Goal: Information Seeking & Learning: Learn about a topic

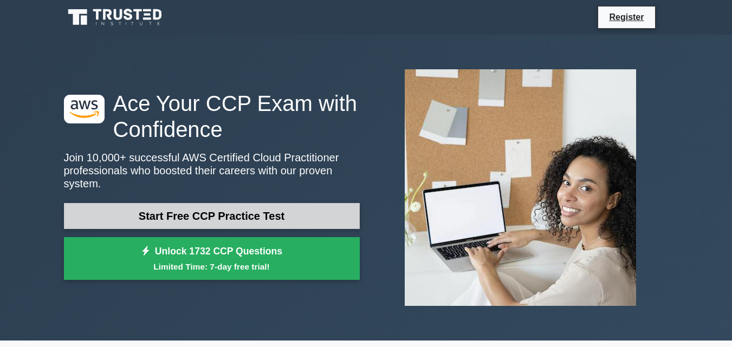
click at [283, 208] on link "Start Free CCP Practice Test" at bounding box center [212, 216] width 296 height 26
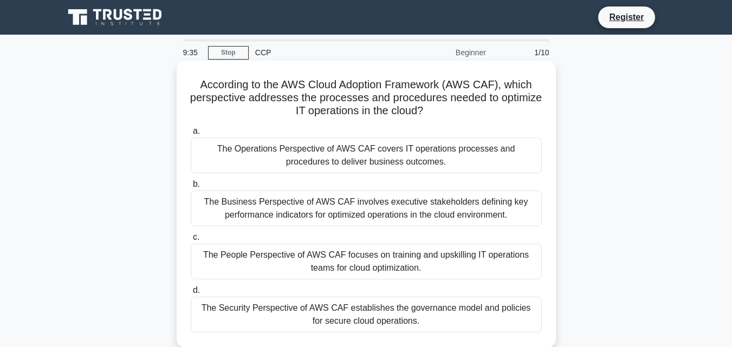
click at [429, 162] on div "The Operations Perspective of AWS CAF covers IT operations processes and proced…" at bounding box center [366, 156] width 351 height 36
click at [191, 135] on input "a. The Operations Perspective of AWS CAF covers IT operations processes and pro…" at bounding box center [191, 131] width 0 height 7
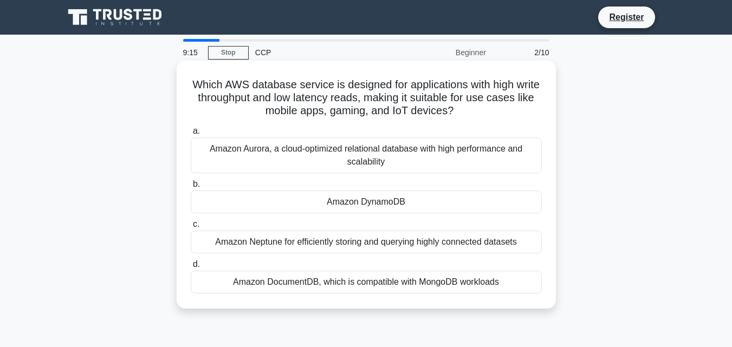
click at [468, 211] on div "Amazon DynamoDB" at bounding box center [366, 202] width 351 height 23
click at [191, 188] on input "b. Amazon DynamoDB" at bounding box center [191, 184] width 0 height 7
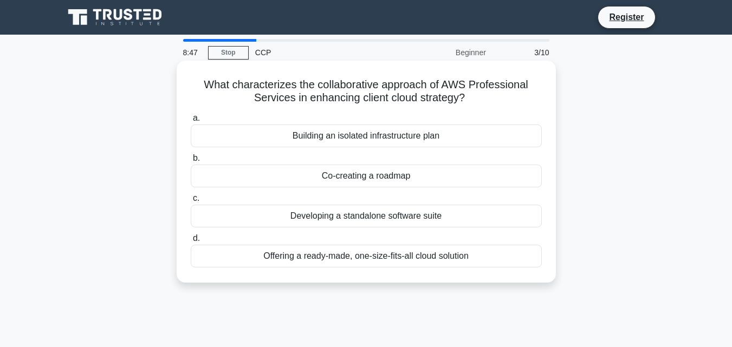
click at [448, 140] on div "Building an isolated infrastructure plan" at bounding box center [366, 136] width 351 height 23
click at [191, 122] on input "a. Building an isolated infrastructure plan" at bounding box center [191, 118] width 0 height 7
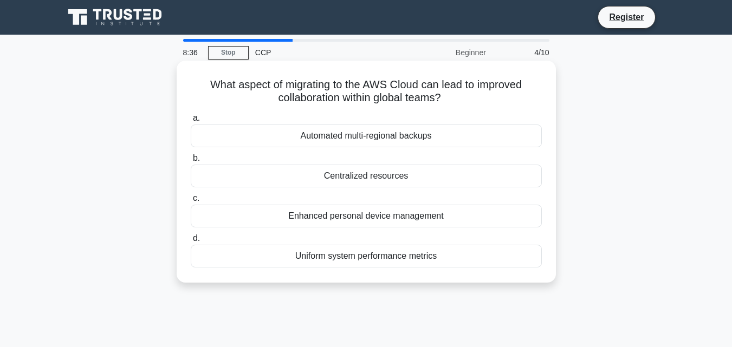
click at [428, 137] on div "Automated multi-regional backups" at bounding box center [366, 136] width 351 height 23
click at [191, 122] on input "a. Automated multi-regional backups" at bounding box center [191, 118] width 0 height 7
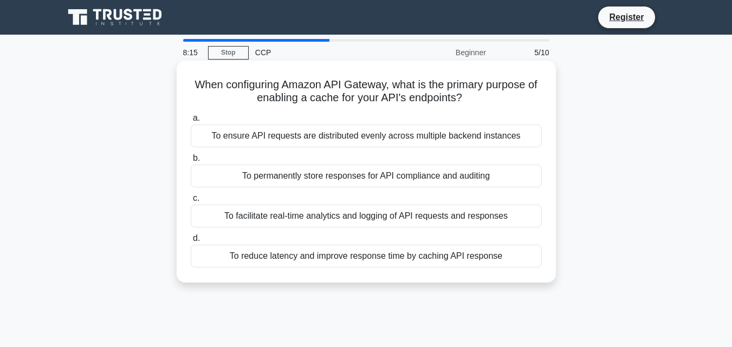
click at [403, 136] on div "To ensure API requests are distributed evenly across multiple backend instances" at bounding box center [366, 136] width 351 height 23
click at [191, 122] on input "a. To ensure API requests are distributed evenly across multiple backend instan…" at bounding box center [191, 118] width 0 height 7
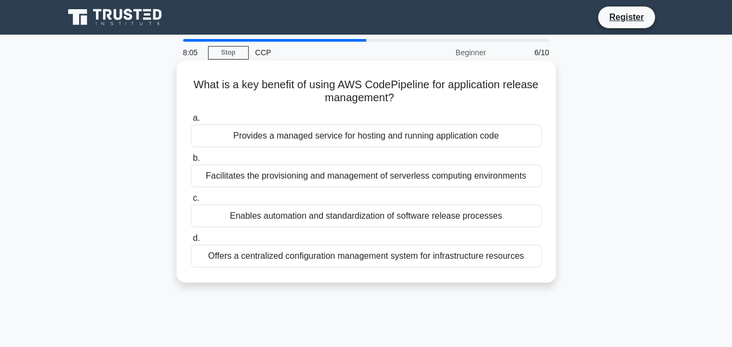
click at [398, 144] on div "Provides a managed service for hosting and running application code" at bounding box center [366, 136] width 351 height 23
click at [191, 122] on input "a. Provides a managed service for hosting and running application code" at bounding box center [191, 118] width 0 height 7
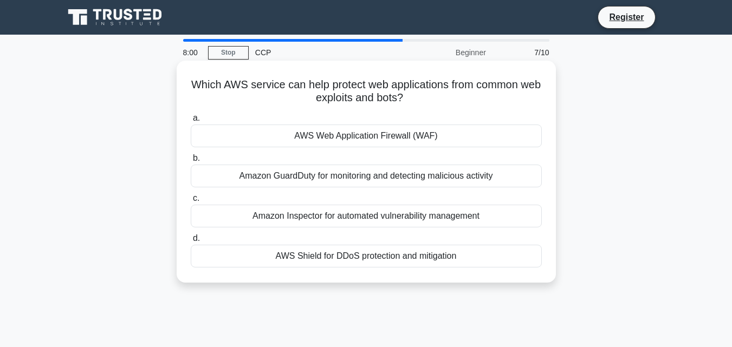
click at [399, 136] on div "AWS Web Application Firewall (WAF)" at bounding box center [366, 136] width 351 height 23
click at [191, 122] on input "a. AWS Web Application Firewall (WAF)" at bounding box center [191, 118] width 0 height 7
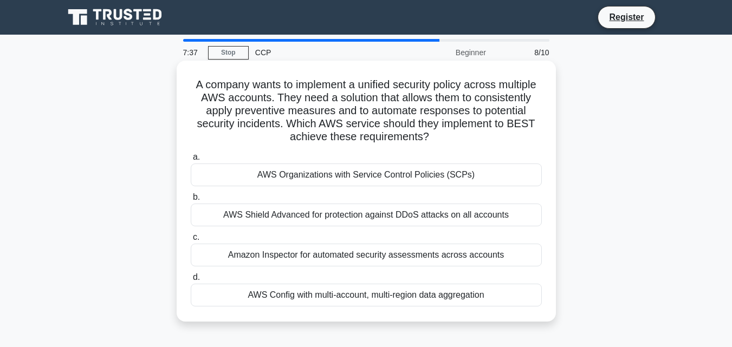
click at [425, 168] on div "AWS Organizations with Service Control Policies (SCPs)" at bounding box center [366, 175] width 351 height 23
click at [191, 161] on input "a. AWS Organizations with Service Control Policies (SCPs)" at bounding box center [191, 157] width 0 height 7
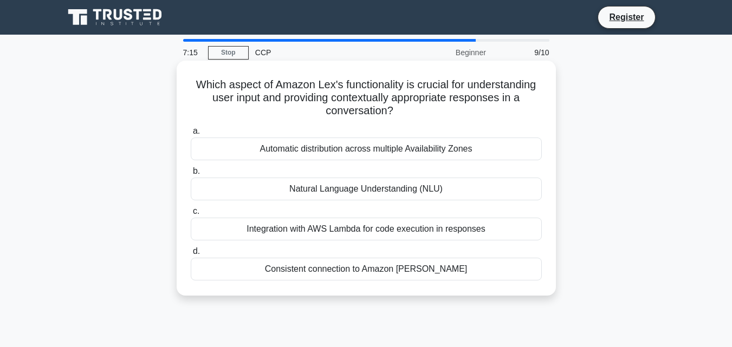
click at [401, 226] on div "Integration with AWS Lambda for code execution in responses" at bounding box center [366, 229] width 351 height 23
click at [191, 215] on input "c. Integration with AWS Lambda for code execution in responses" at bounding box center [191, 211] width 0 height 7
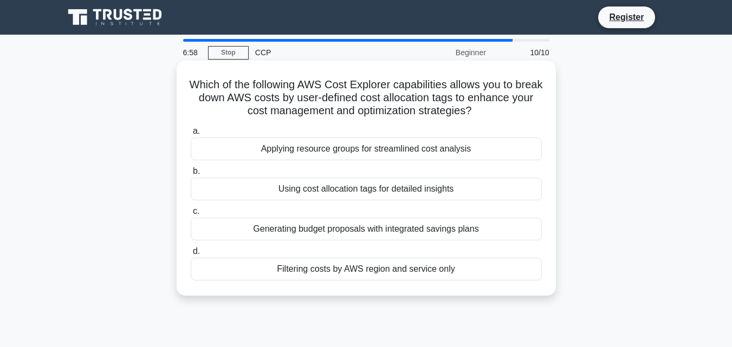
click at [378, 186] on div "Using cost allocation tags for detailed insights" at bounding box center [366, 189] width 351 height 23
click at [191, 175] on input "b. Using cost allocation tags for detailed insights" at bounding box center [191, 171] width 0 height 7
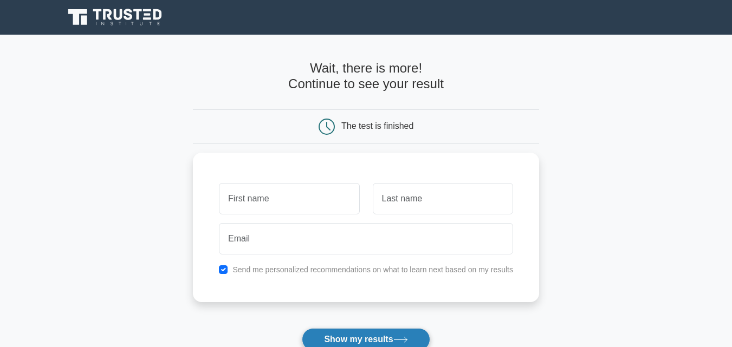
click at [347, 340] on button "Show my results" at bounding box center [366, 340] width 128 height 23
